Goal: Transaction & Acquisition: Subscribe to service/newsletter

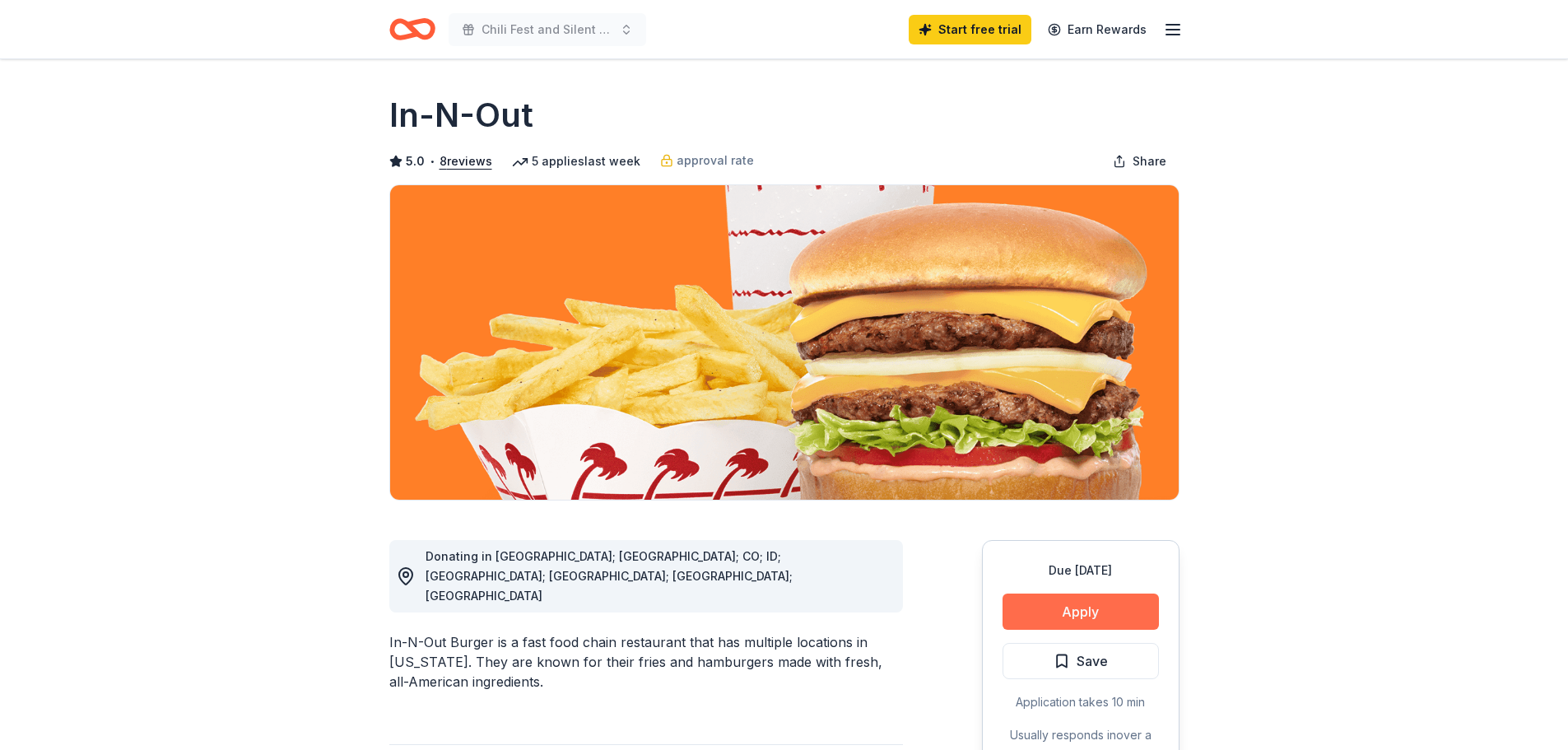
click at [1072, 607] on button "Apply" at bounding box center [1081, 612] width 156 height 36
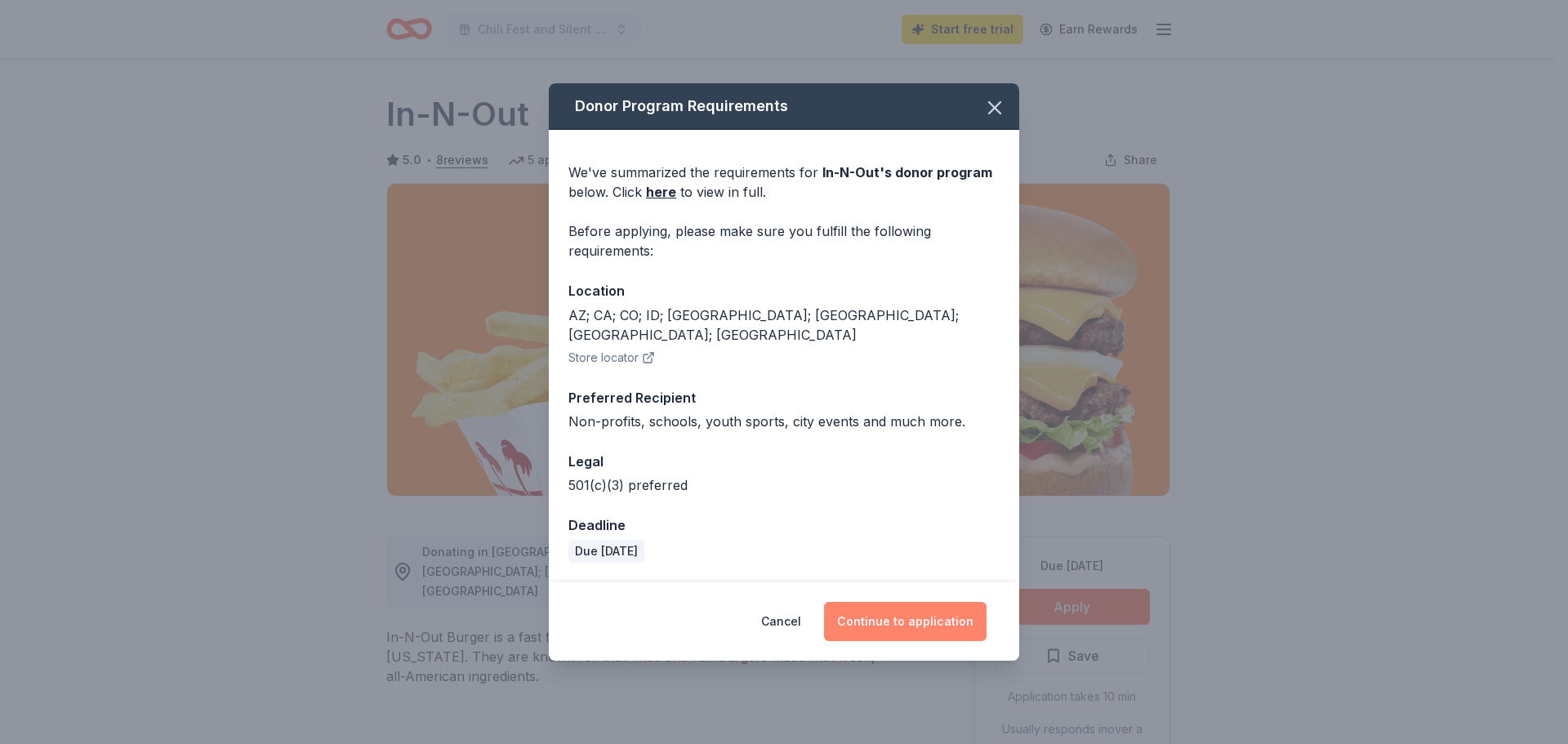
click at [933, 612] on button "Continue to application" at bounding box center [905, 622] width 163 height 40
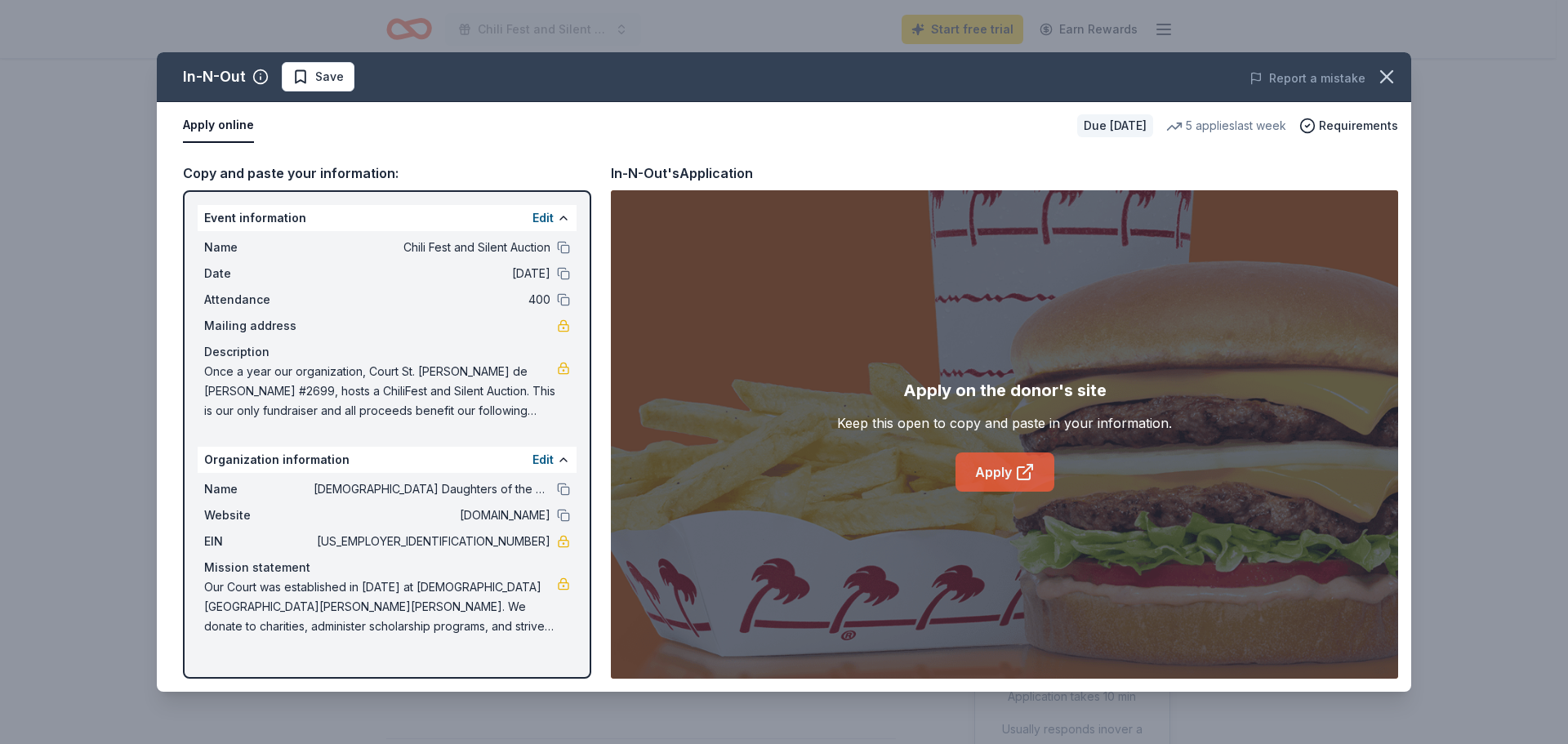
click at [1004, 469] on link "Apply" at bounding box center [1005, 472] width 99 height 40
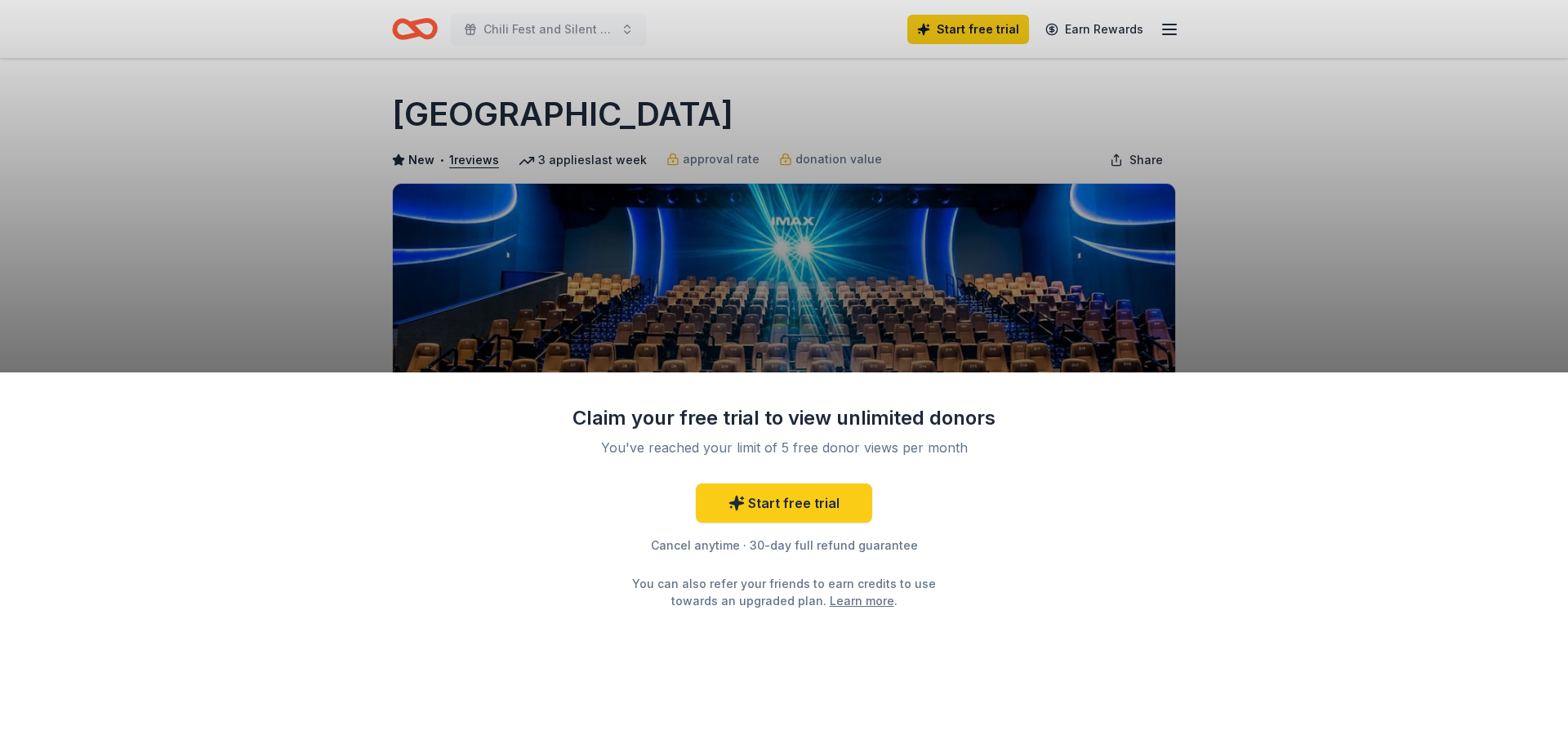
click at [1101, 608] on div "Claim your free trial to view unlimited donors You've reached your limit of 5 f…" at bounding box center [784, 558] width 1568 height 372
click at [842, 603] on link "Learn more" at bounding box center [862, 600] width 64 height 17
click at [825, 541] on div "Cancel anytime · 30-day full refund guarantee" at bounding box center [784, 546] width 424 height 19
click at [876, 446] on div "You've reached your limit of 5 free donor views per month" at bounding box center [784, 447] width 386 height 19
click at [860, 418] on div "Claim your free trial to view unlimited donors" at bounding box center [784, 418] width 424 height 26
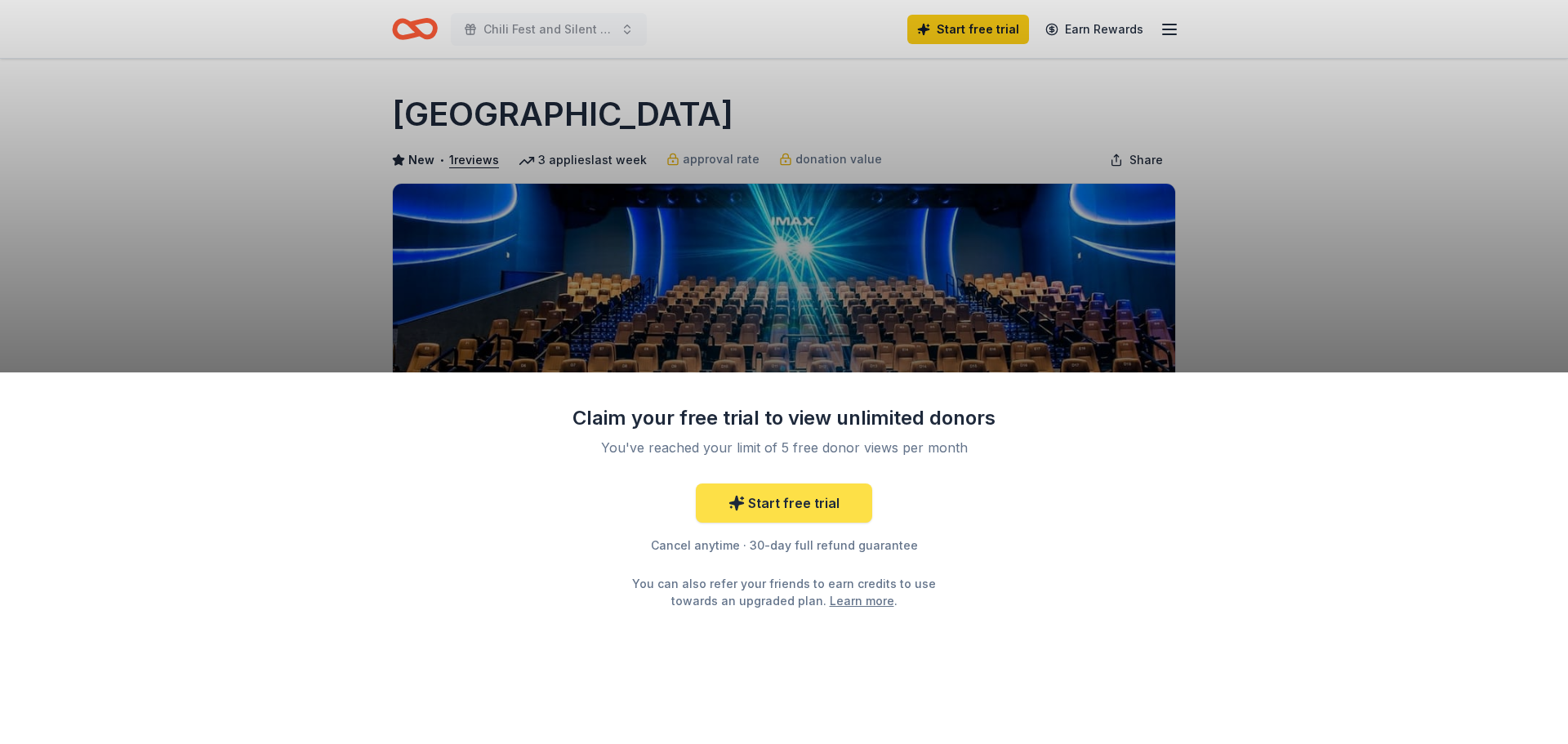
click at [764, 505] on link "Start free trial" at bounding box center [784, 503] width 176 height 40
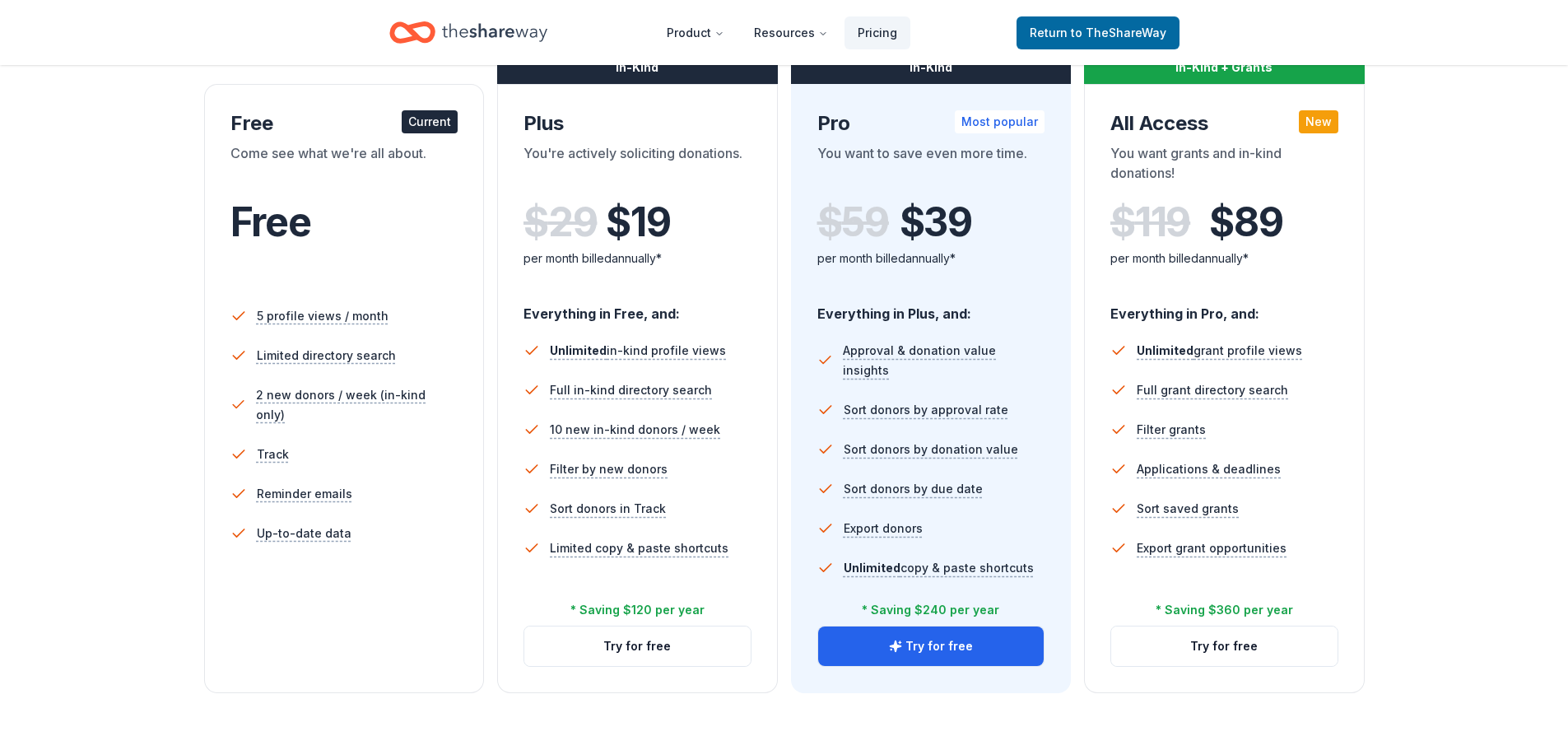
scroll to position [247, 0]
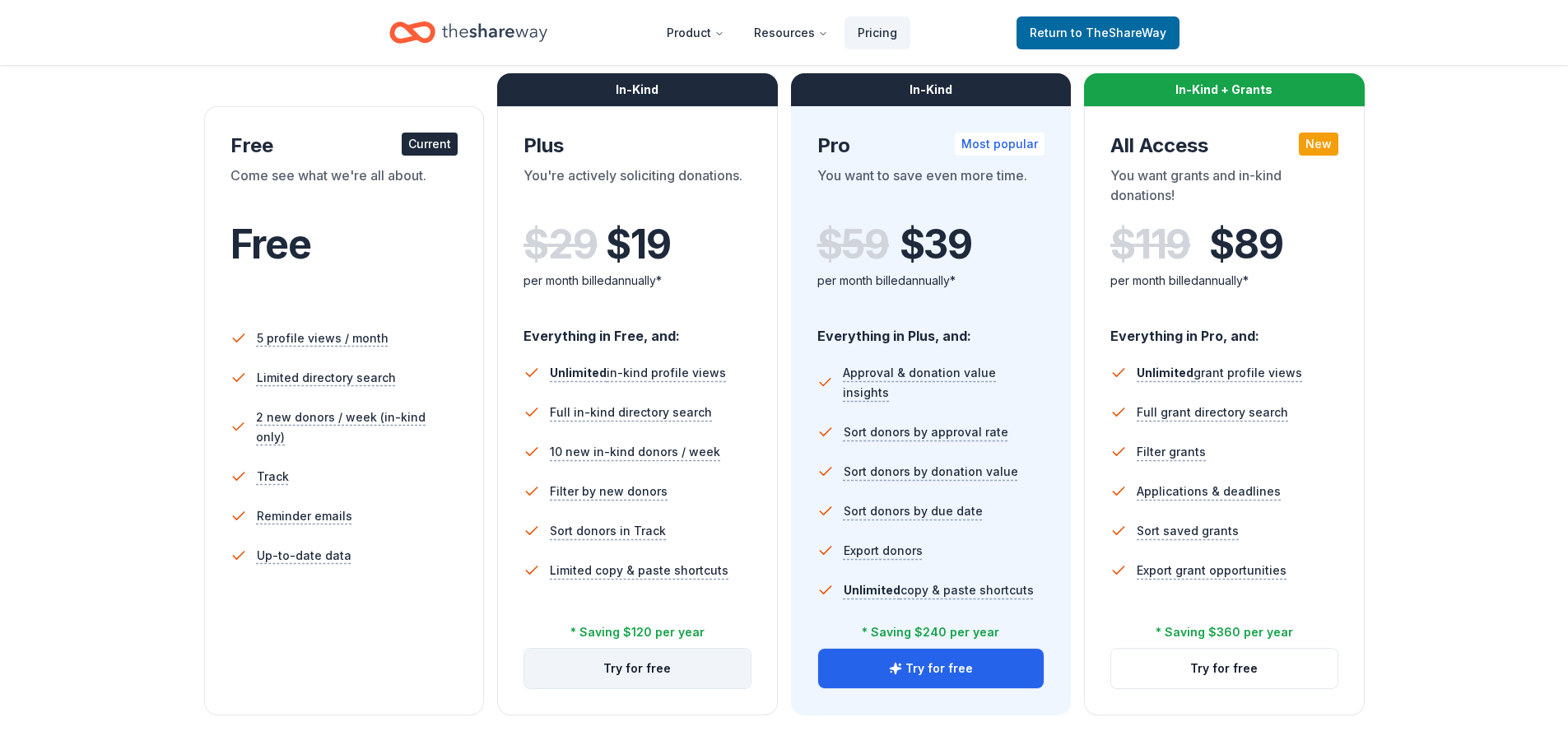
click at [657, 675] on button "Try for free" at bounding box center [637, 668] width 226 height 40
